Goal: Task Accomplishment & Management: Manage account settings

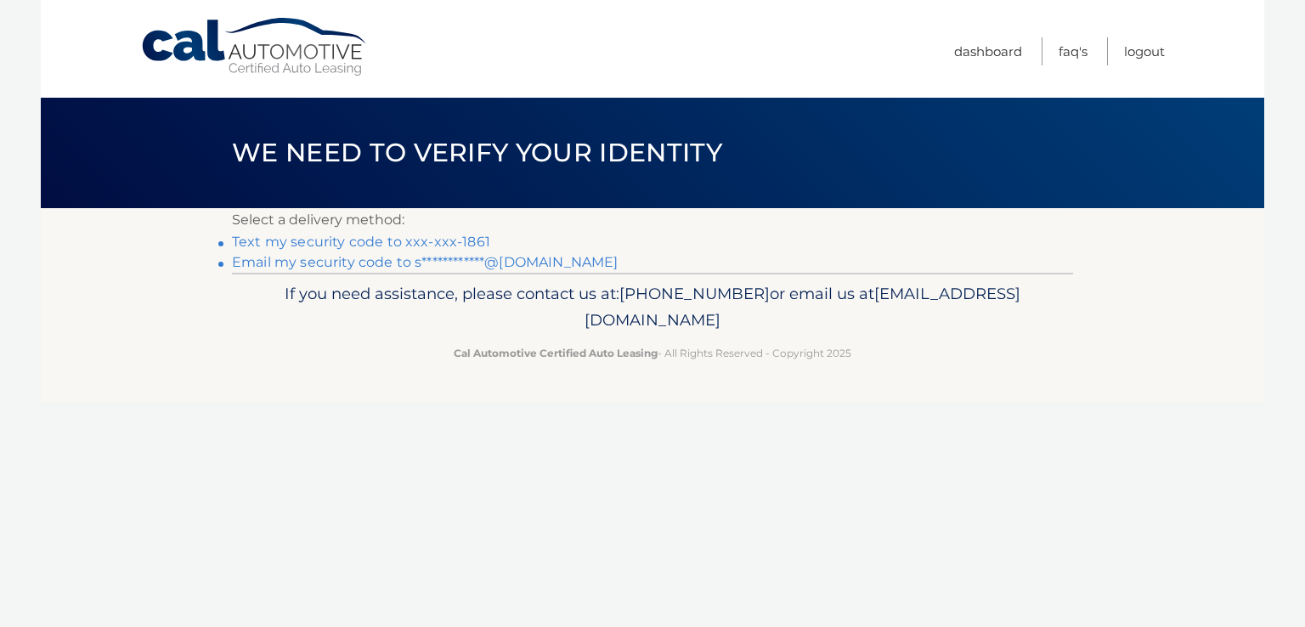
click at [463, 243] on link "Text my security code to xxx-xxx-1861" at bounding box center [361, 242] width 258 height 16
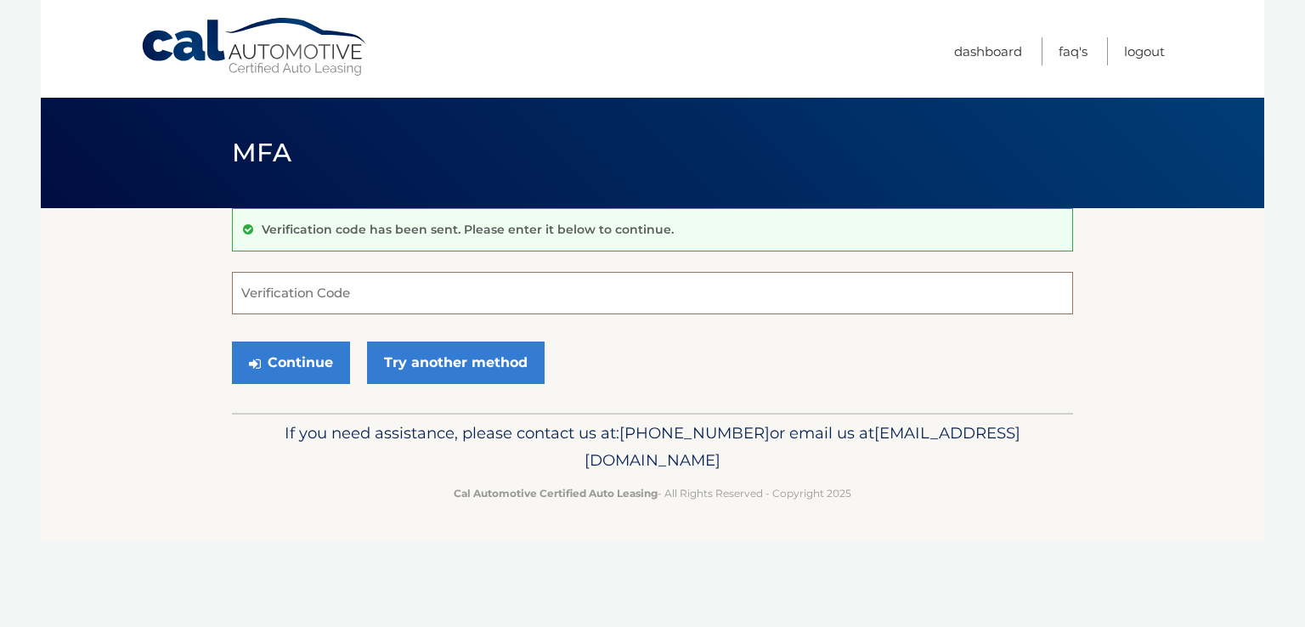
click at [319, 297] on input "Verification Code" at bounding box center [652, 293] width 841 height 42
type input "548614"
click at [232, 341] on button "Continue" at bounding box center [291, 362] width 118 height 42
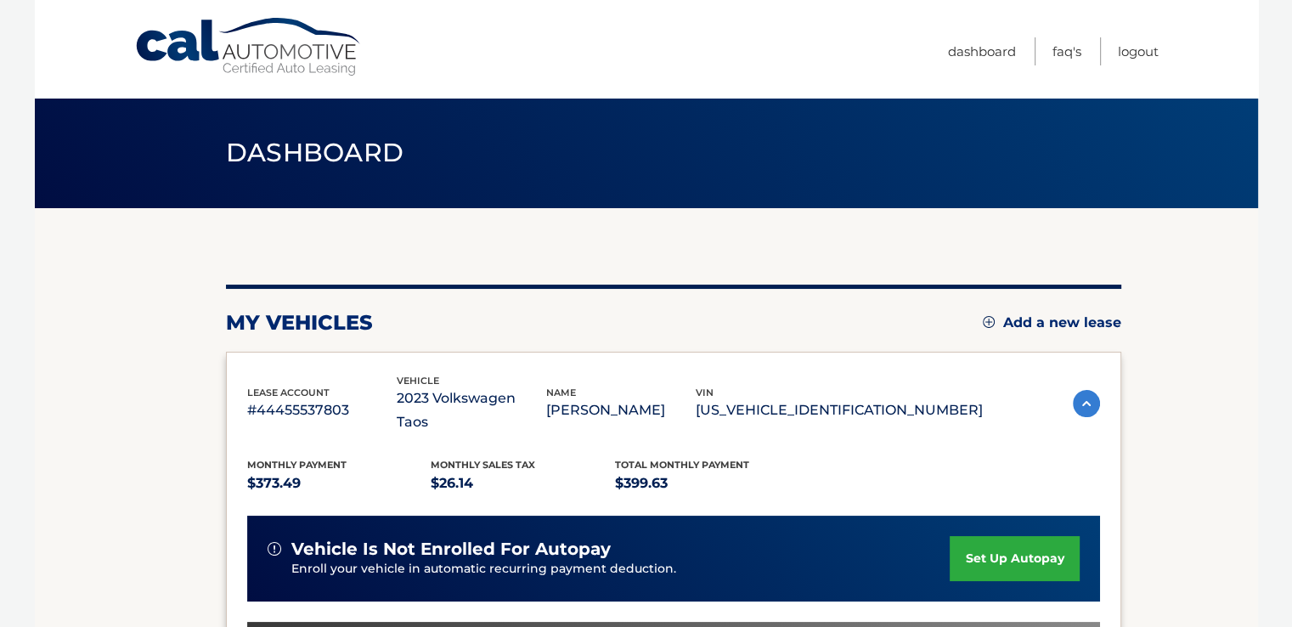
click at [46, 375] on section "my vehicles Add a new lease lease account #44455537803 vehicle 2023 Volkswagen …" at bounding box center [646, 566] width 1223 height 716
